Goal: Transaction & Acquisition: Purchase product/service

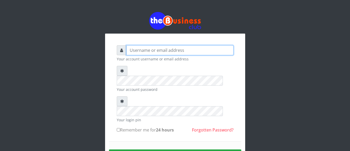
type input "jamilumusaboe@gmail.com"
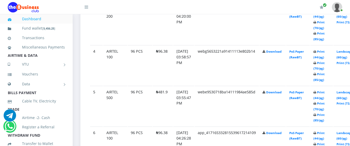
scroll to position [416, 0]
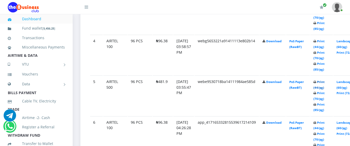
click at [325, 80] on link "Print (44/pg)" at bounding box center [319, 85] width 11 height 10
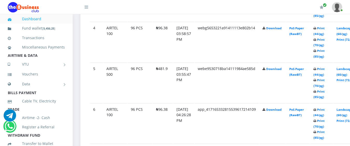
scroll to position [416, 0]
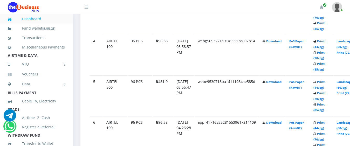
click at [317, 40] on icon at bounding box center [315, 41] width 3 height 3
click at [325, 39] on link "Print (44/pg)" at bounding box center [319, 44] width 11 height 10
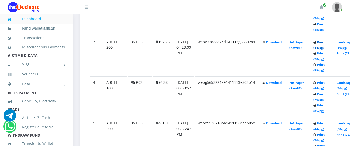
click at [325, 40] on link "Print (44/pg)" at bounding box center [319, 45] width 11 height 10
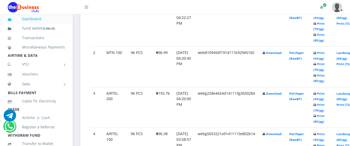
scroll to position [322, 0]
click at [325, 51] on link "Print (44/pg)" at bounding box center [319, 56] width 11 height 10
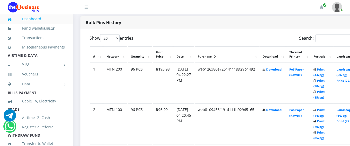
scroll to position [260, 0]
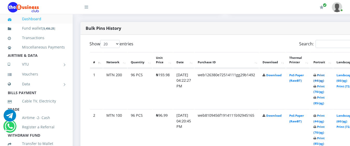
click at [325, 73] on link "Print (44/pg)" at bounding box center [319, 78] width 11 height 10
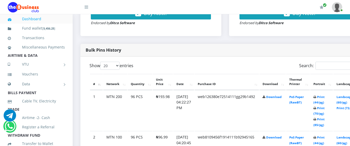
click at [97, 62] on label "Show 20 50 100 All entries" at bounding box center [112, 66] width 44 height 8
click at [100, 62] on select "20 50 100 All" at bounding box center [109, 66] width 19 height 8
click at [127, 62] on label "Show 20 50 100 All entries" at bounding box center [112, 66] width 44 height 8
click at [120, 62] on select "20 50 100 All" at bounding box center [109, 66] width 19 height 8
click at [126, 62] on label "Show 20 50 100 All entries" at bounding box center [112, 66] width 44 height 8
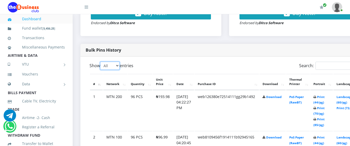
click at [120, 62] on select "20 50 100 All" at bounding box center [109, 66] width 19 height 8
select select "-1"
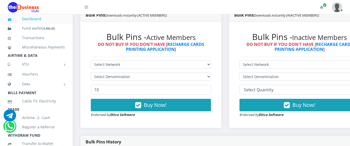
scroll to position [144, 0]
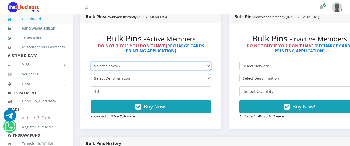
click at [107, 62] on select "Select Network MTN Globacom 9Mobile Airtel" at bounding box center [151, 66] width 120 height 8
select select "Airtel"
click at [91, 62] on select "Select Network MTN Globacom 9Mobile Airtel" at bounding box center [151, 66] width 120 height 8
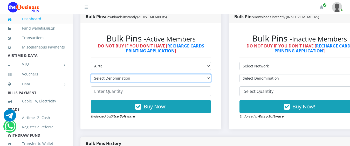
click at [108, 74] on select "Select Denomination Airtel NGN100 - ₦96.38 Airtel NGN200 - ₦192.76 Airtel NGN50…" at bounding box center [151, 78] width 120 height 8
select select "192.76-200"
click at [91, 74] on select "Select Denomination Airtel NGN100 - ₦96.38 Airtel NGN200 - ₦192.76 Airtel NGN50…" at bounding box center [151, 78] width 120 height 8
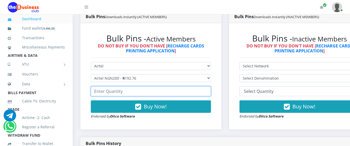
click at [108, 87] on input "number" at bounding box center [151, 92] width 120 height 10
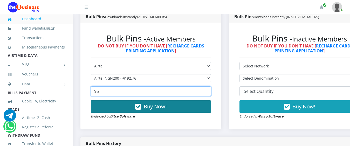
type input "96"
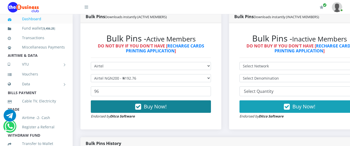
click at [141, 104] on icon "button" at bounding box center [138, 106] width 6 height 5
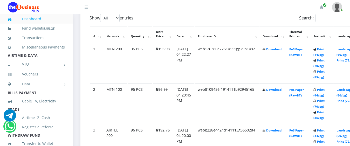
scroll to position [291, 0]
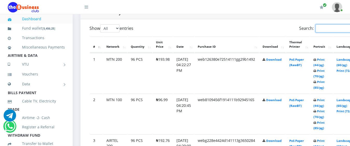
click at [332, 25] on input "Search:" at bounding box center [338, 28] width 45 height 8
click at [258, 24] on div "Search:" at bounding box center [295, 29] width 132 height 10
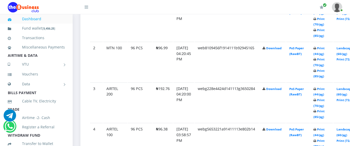
scroll to position [353, 0]
